Goal: Information Seeking & Learning: Learn about a topic

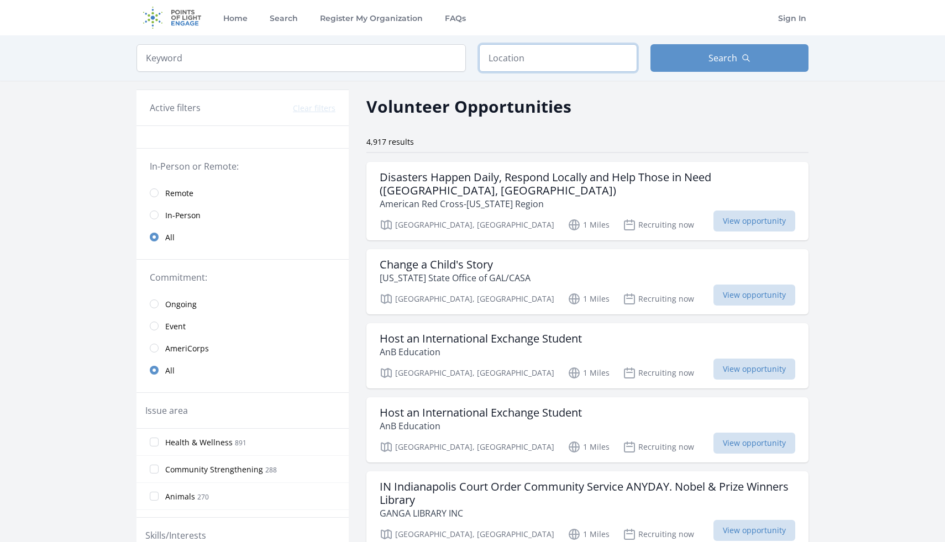
click at [589, 60] on input "text" at bounding box center [558, 58] width 158 height 28
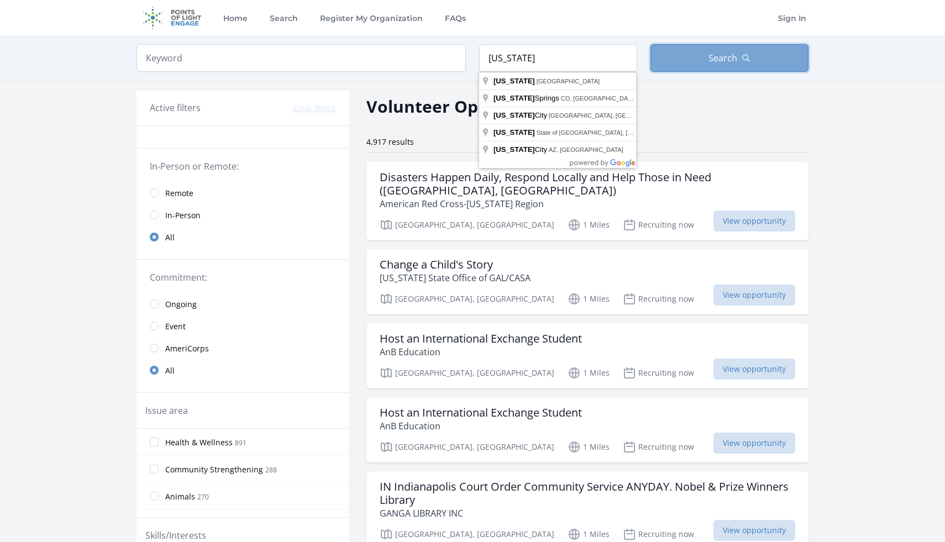
click at [743, 54] on icon "button" at bounding box center [746, 58] width 9 height 9
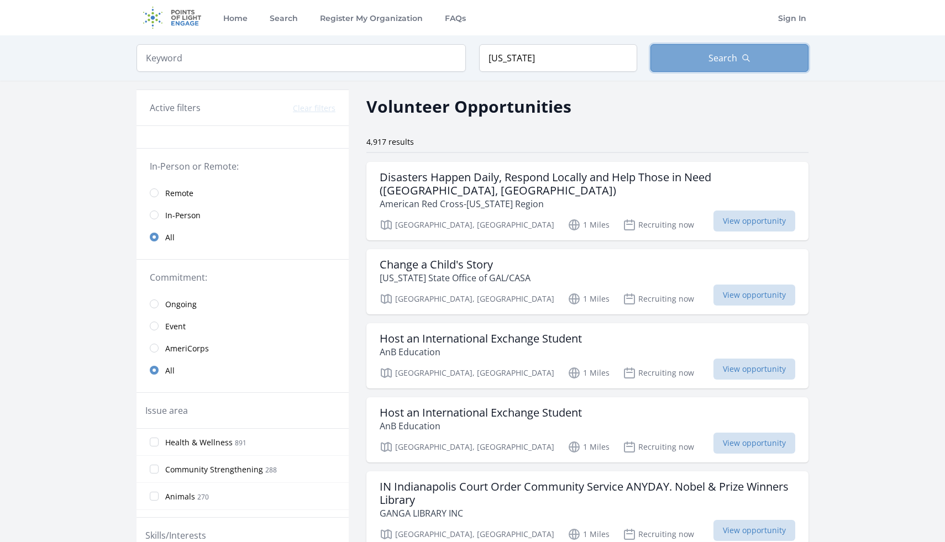
click at [714, 59] on span "Search" at bounding box center [722, 57] width 29 height 13
click at [677, 63] on button "Search" at bounding box center [729, 58] width 158 height 28
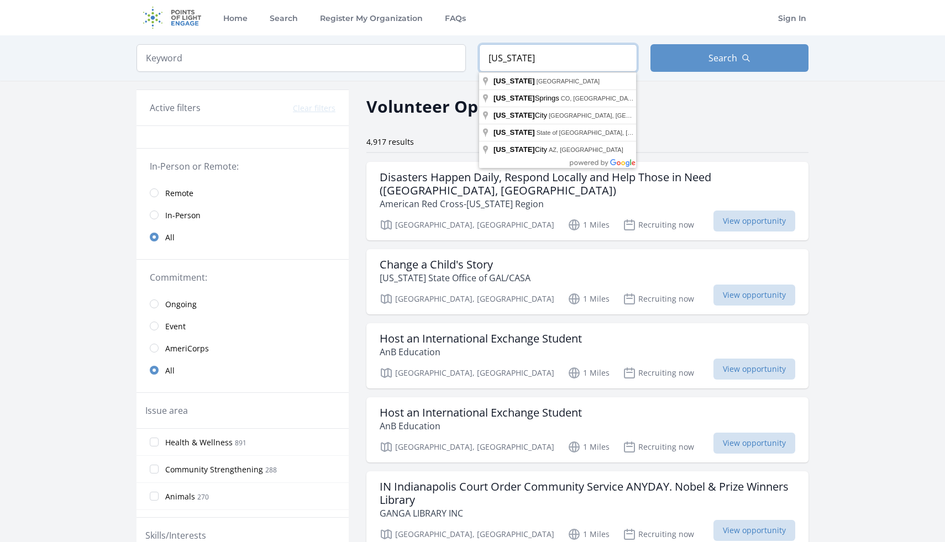
click at [589, 60] on input "[US_STATE]" at bounding box center [558, 58] width 158 height 28
type input "[US_STATE], [GEOGRAPHIC_DATA]"
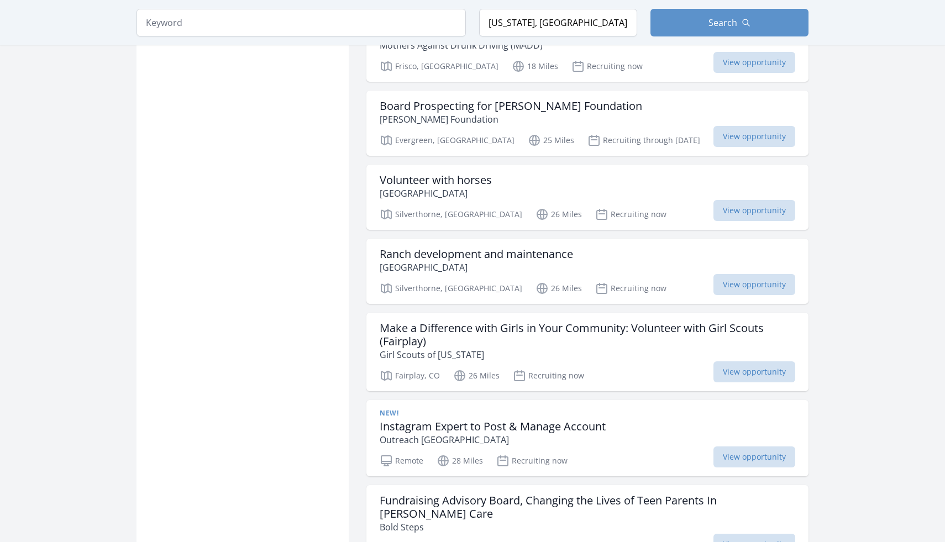
scroll to position [913, 0]
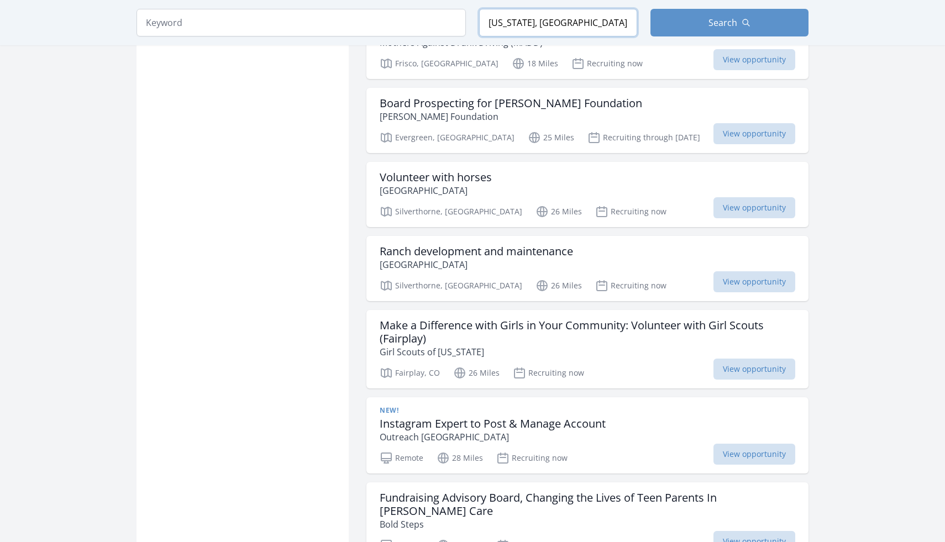
drag, startPoint x: 553, startPoint y: 23, endPoint x: 419, endPoint y: 21, distance: 134.3
click at [419, 21] on form "Keyword Location [US_STATE], [GEOGRAPHIC_DATA] Search" at bounding box center [472, 23] width 672 height 28
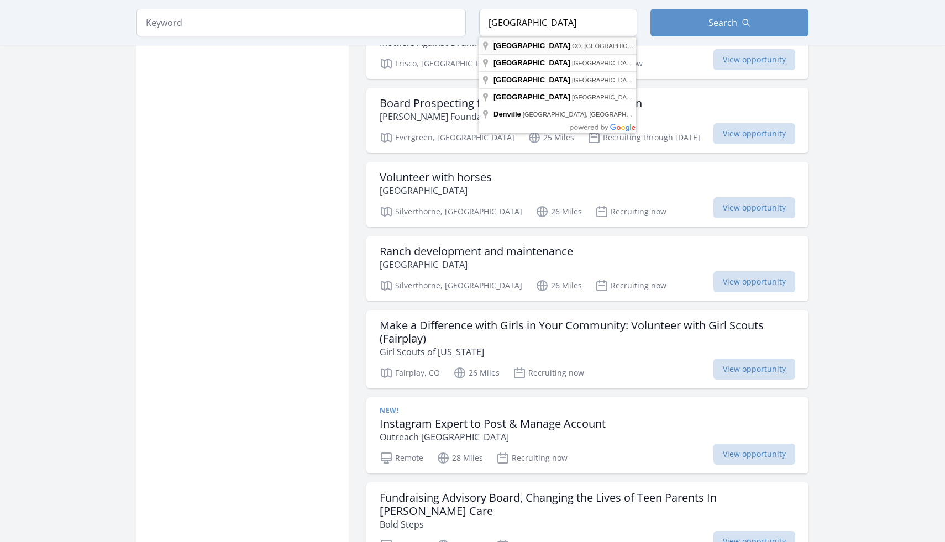
type input "[GEOGRAPHIC_DATA], [GEOGRAPHIC_DATA], [GEOGRAPHIC_DATA]"
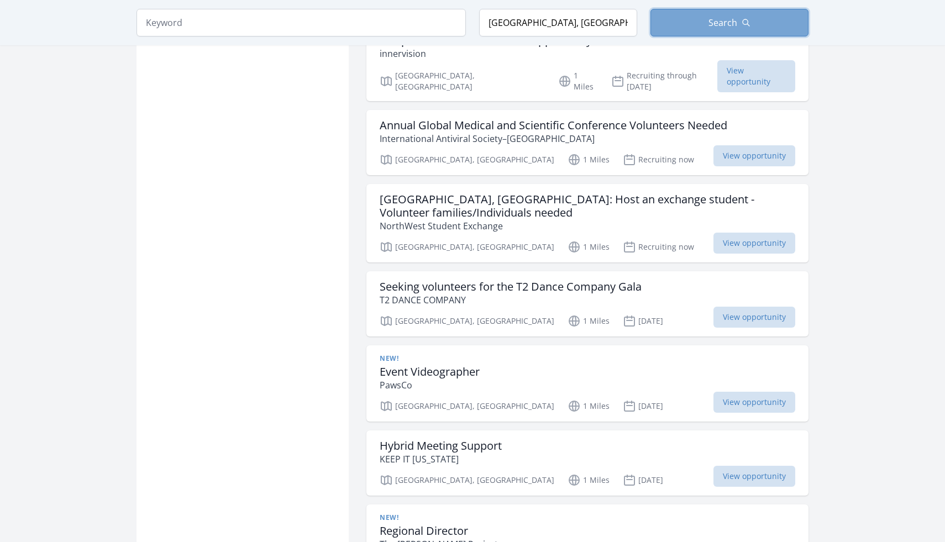
click at [774, 28] on button "Search" at bounding box center [729, 23] width 158 height 28
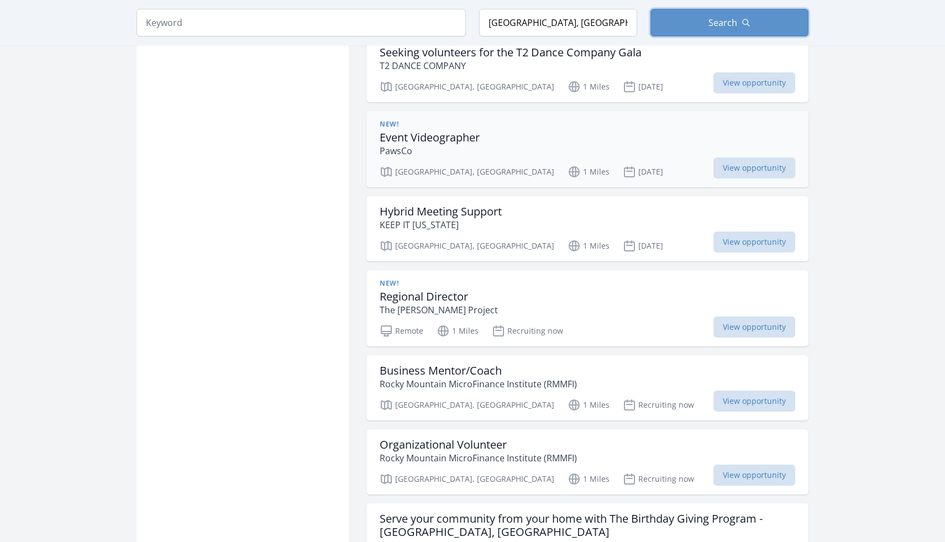
scroll to position [1154, 0]
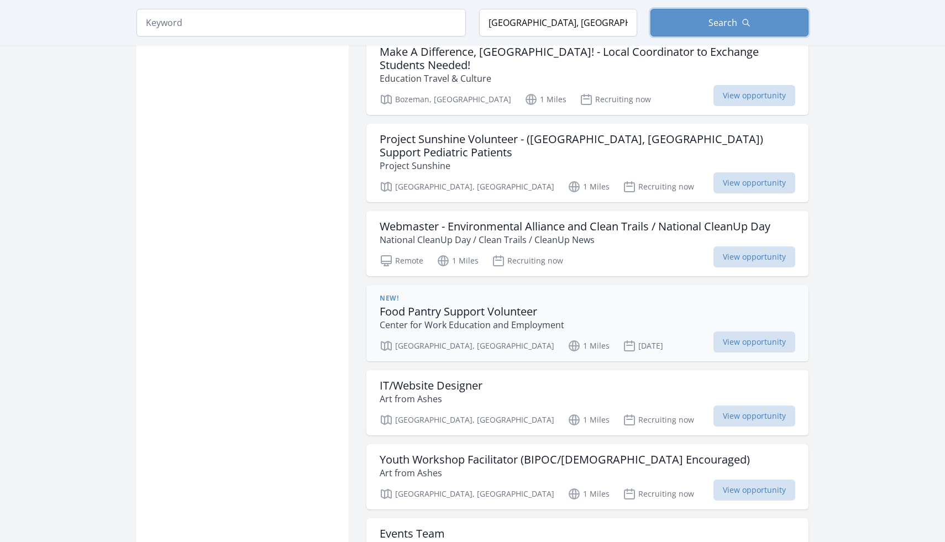
scroll to position [2714, 0]
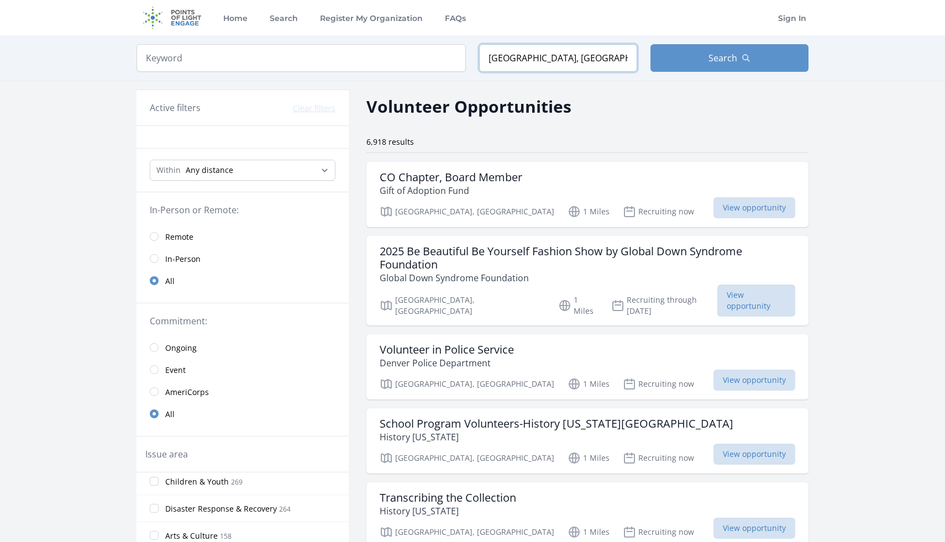
drag, startPoint x: 558, startPoint y: 60, endPoint x: 471, endPoint y: 51, distance: 87.2
click at [471, 51] on form "Keyword Location [GEOGRAPHIC_DATA], [GEOGRAPHIC_DATA], [GEOGRAPHIC_DATA] Search" at bounding box center [472, 58] width 672 height 28
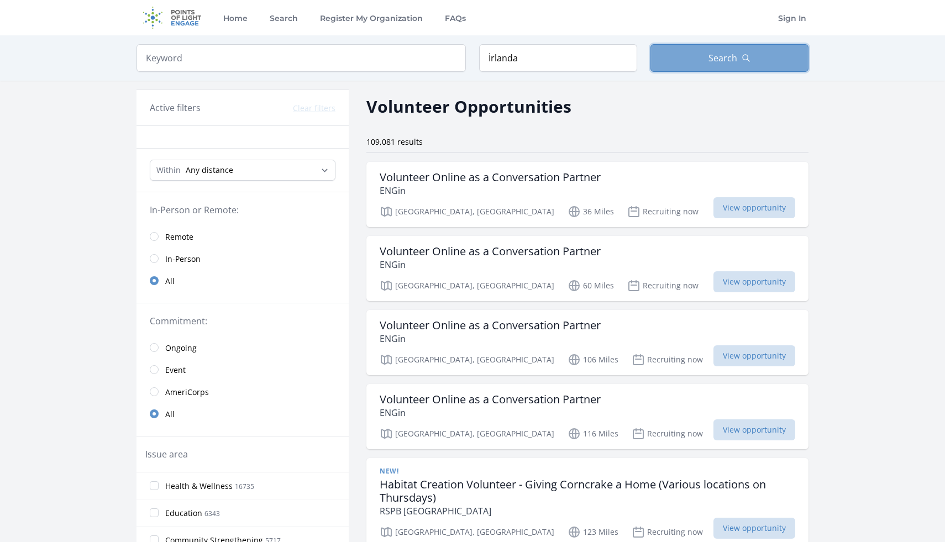
click at [681, 60] on button "Search" at bounding box center [729, 58] width 158 height 28
click at [601, 56] on input "İrlanda" at bounding box center [558, 58] width 158 height 28
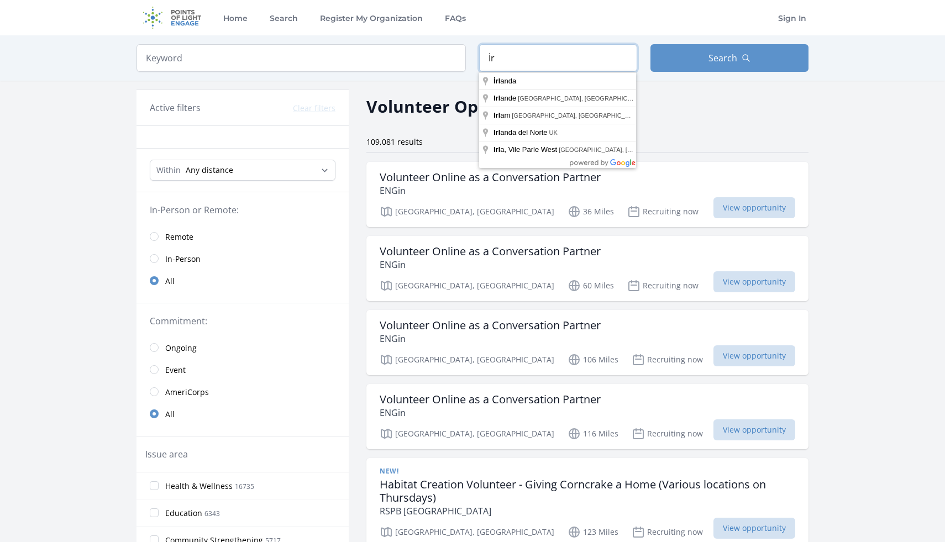
type input "İ"
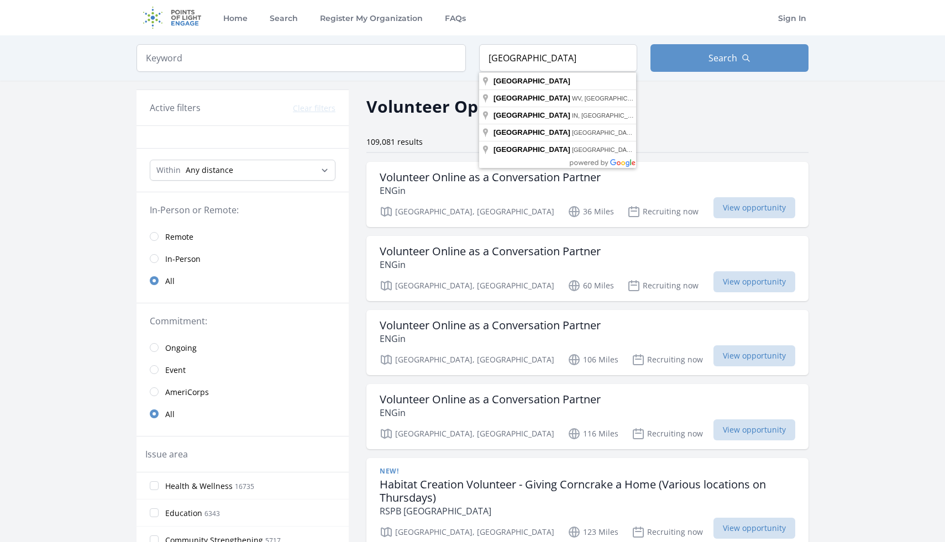
type input "[GEOGRAPHIC_DATA]"
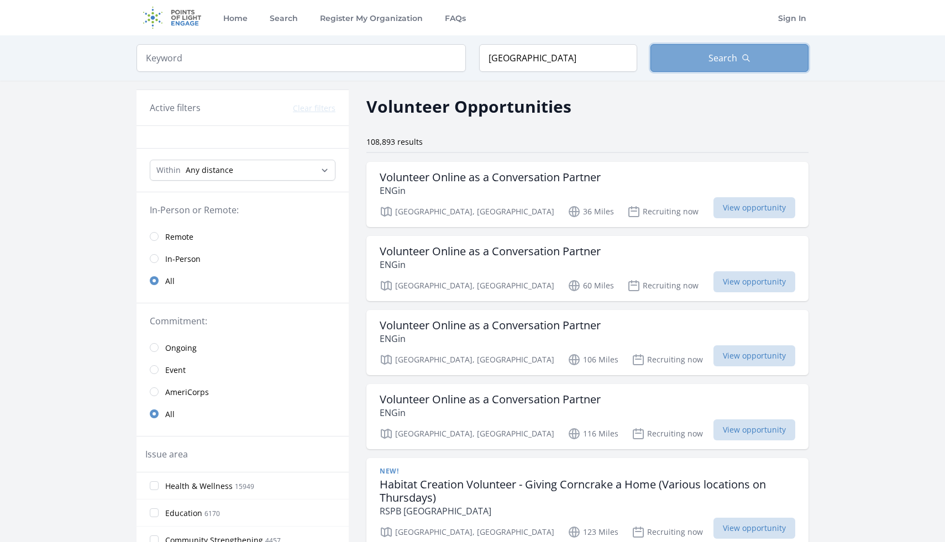
click at [674, 57] on button "Search" at bounding box center [729, 58] width 158 height 28
click at [710, 62] on span "Search" at bounding box center [722, 57] width 29 height 13
click at [553, 57] on input "[GEOGRAPHIC_DATA]" at bounding box center [558, 58] width 158 height 28
click at [723, 52] on span "Search" at bounding box center [722, 57] width 29 height 13
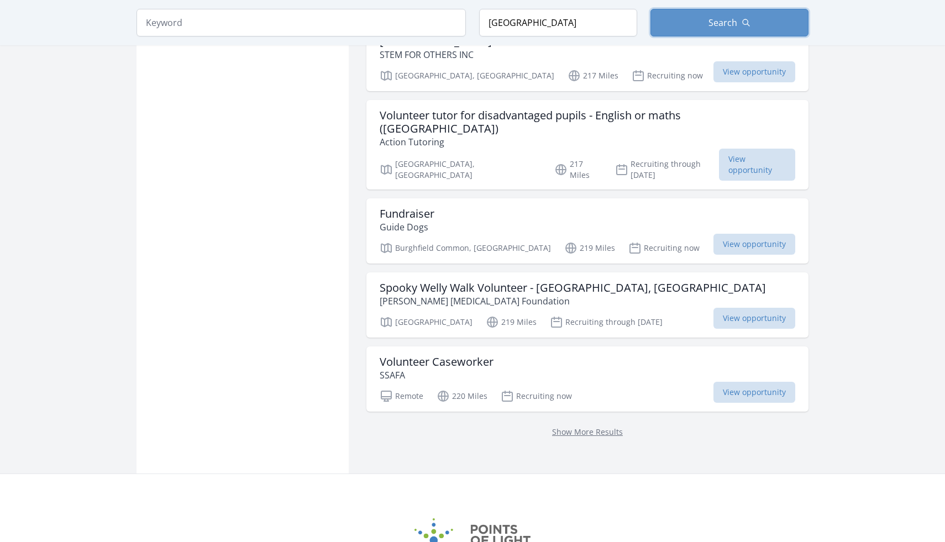
scroll to position [1335, 0]
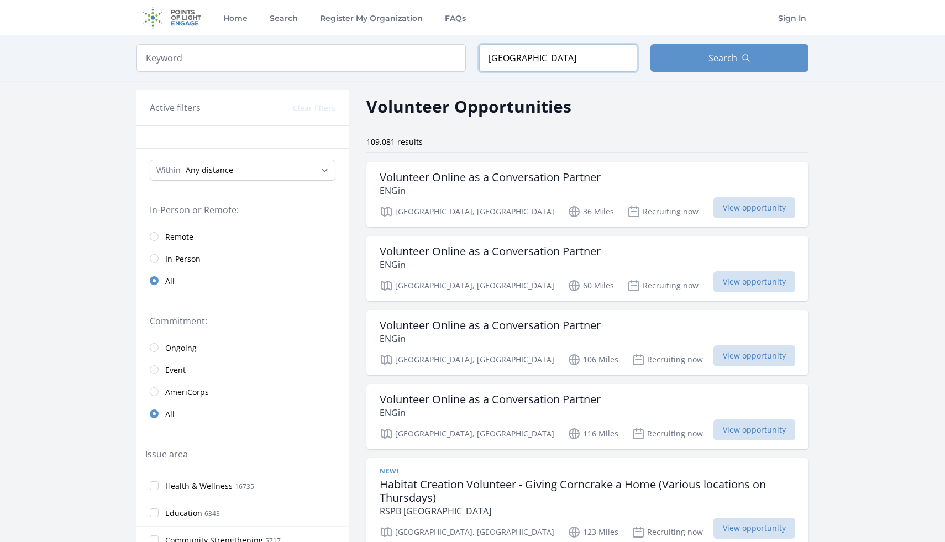
click at [601, 61] on input "[GEOGRAPHIC_DATA]" at bounding box center [558, 58] width 158 height 28
